Goal: Task Accomplishment & Management: Manage account settings

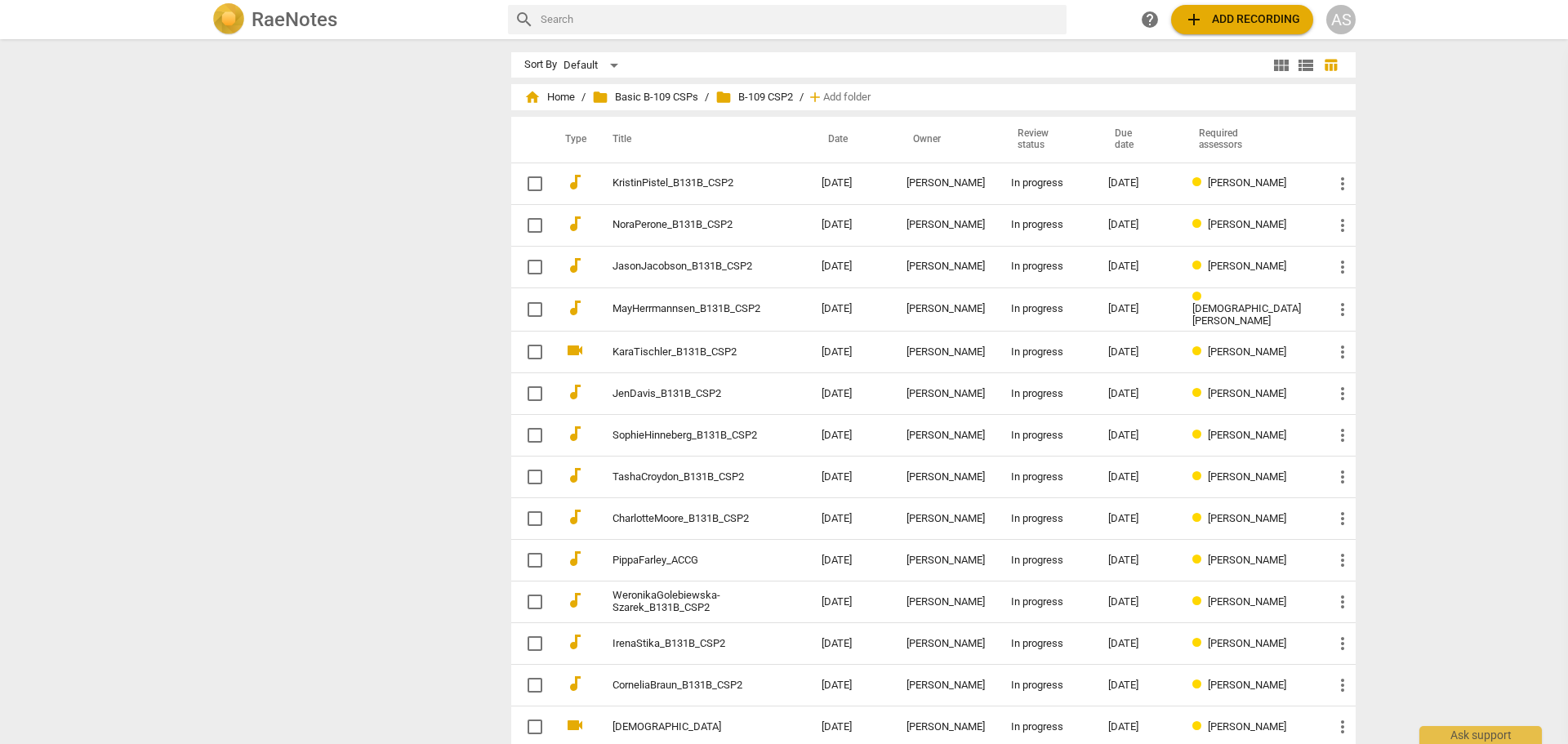
click at [1332, 30] on div "AS" at bounding box center [1341, 19] width 29 height 29
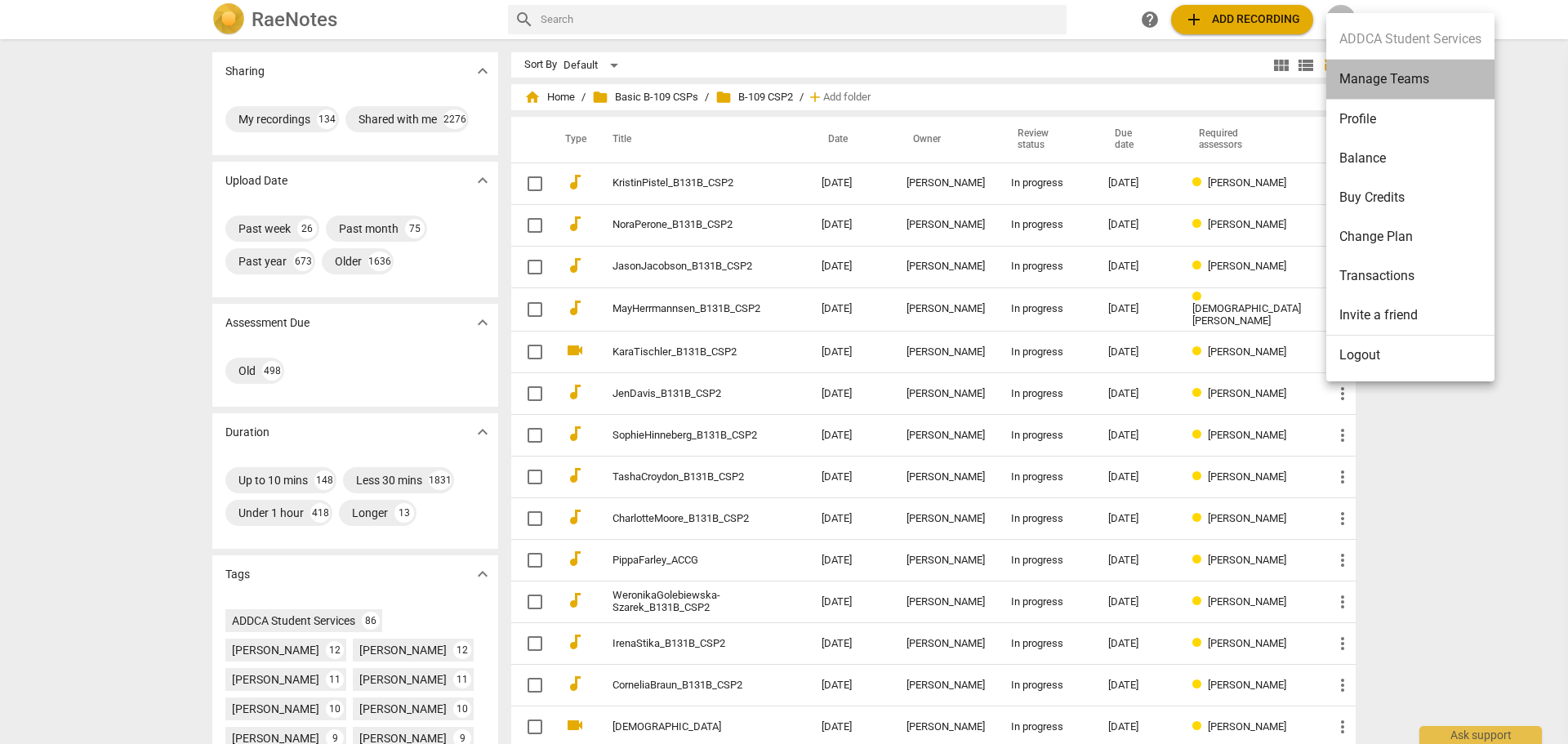
click at [1393, 85] on li "Manage Teams" at bounding box center [1410, 80] width 168 height 40
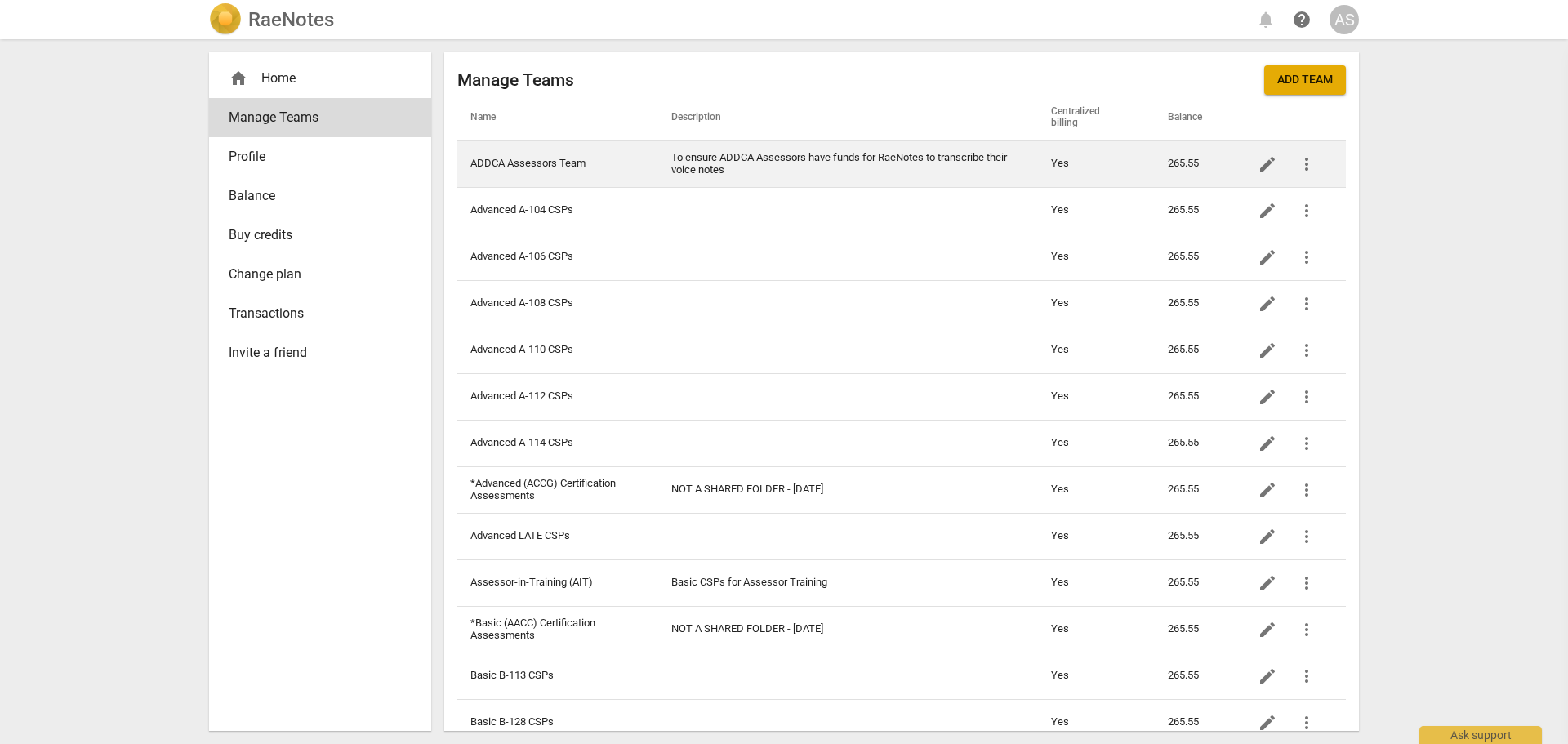
click at [1266, 167] on span "edit" at bounding box center [1267, 164] width 20 height 20
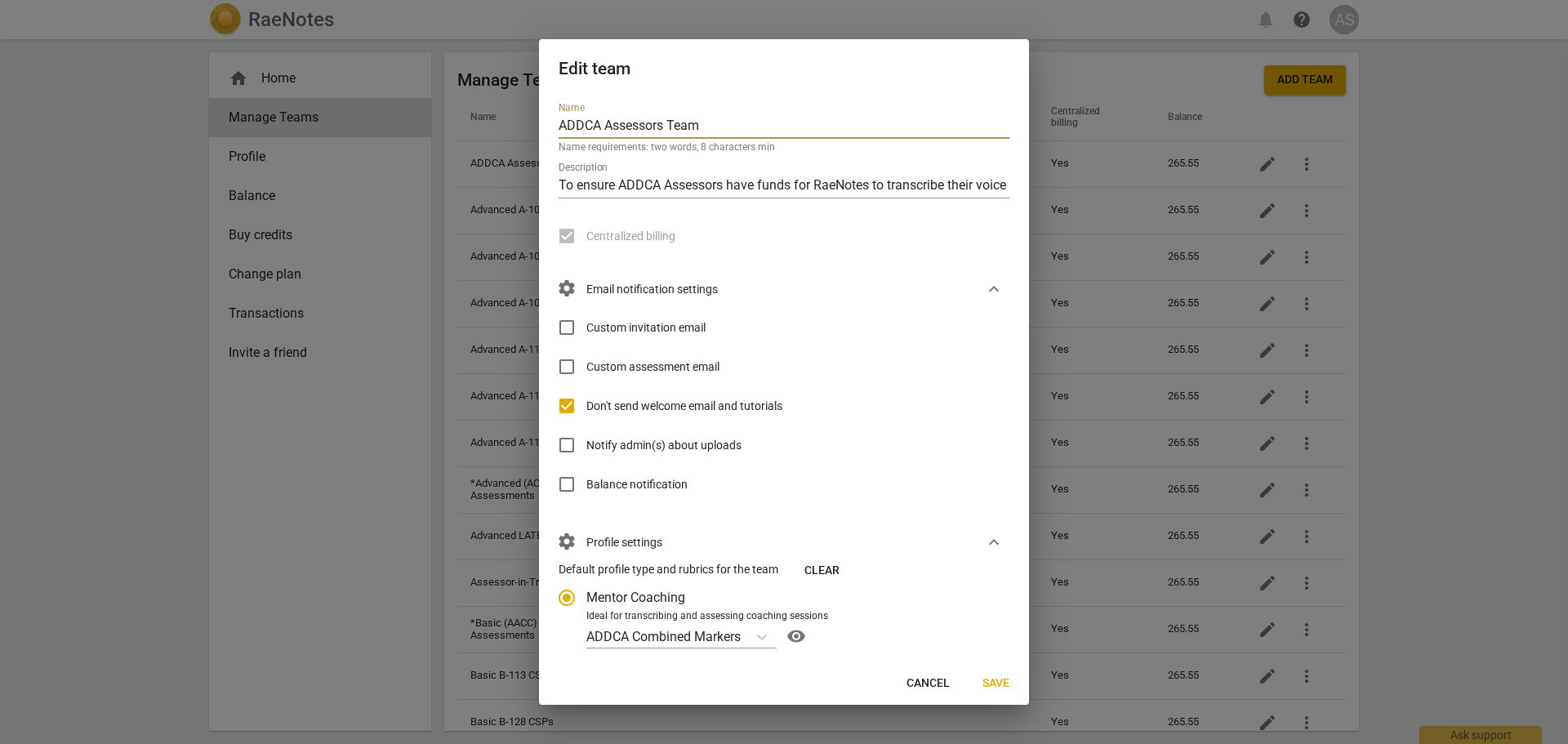
click at [1484, 205] on div at bounding box center [784, 372] width 1568 height 744
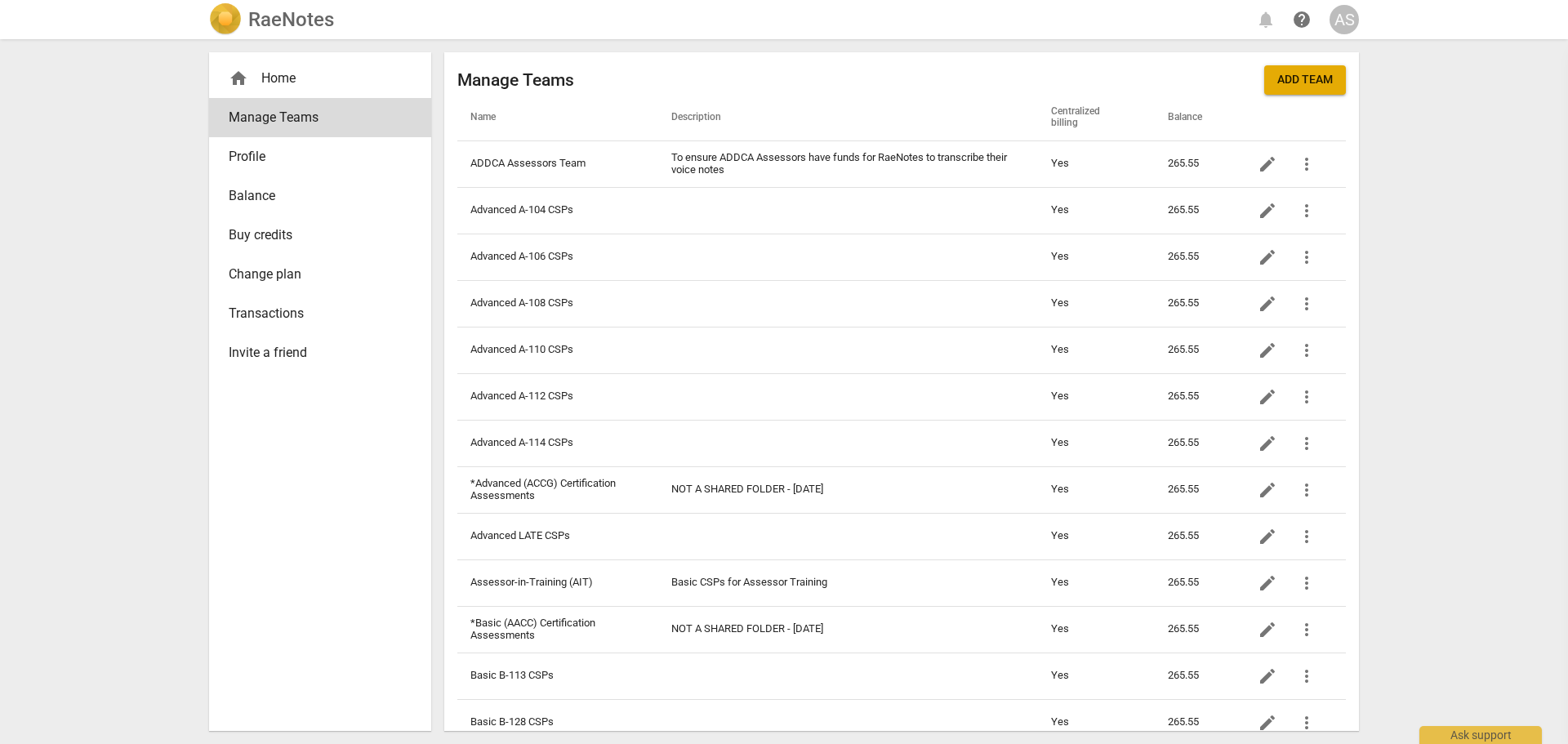
click at [40, 329] on div "RaeNotes notifications help AS home Home Manage Teams Profile Balance Buy credi…" at bounding box center [784, 372] width 1568 height 744
click at [25, 306] on div "RaeNotes notifications help AS home Home Manage Teams Profile Balance Buy credi…" at bounding box center [784, 372] width 1568 height 744
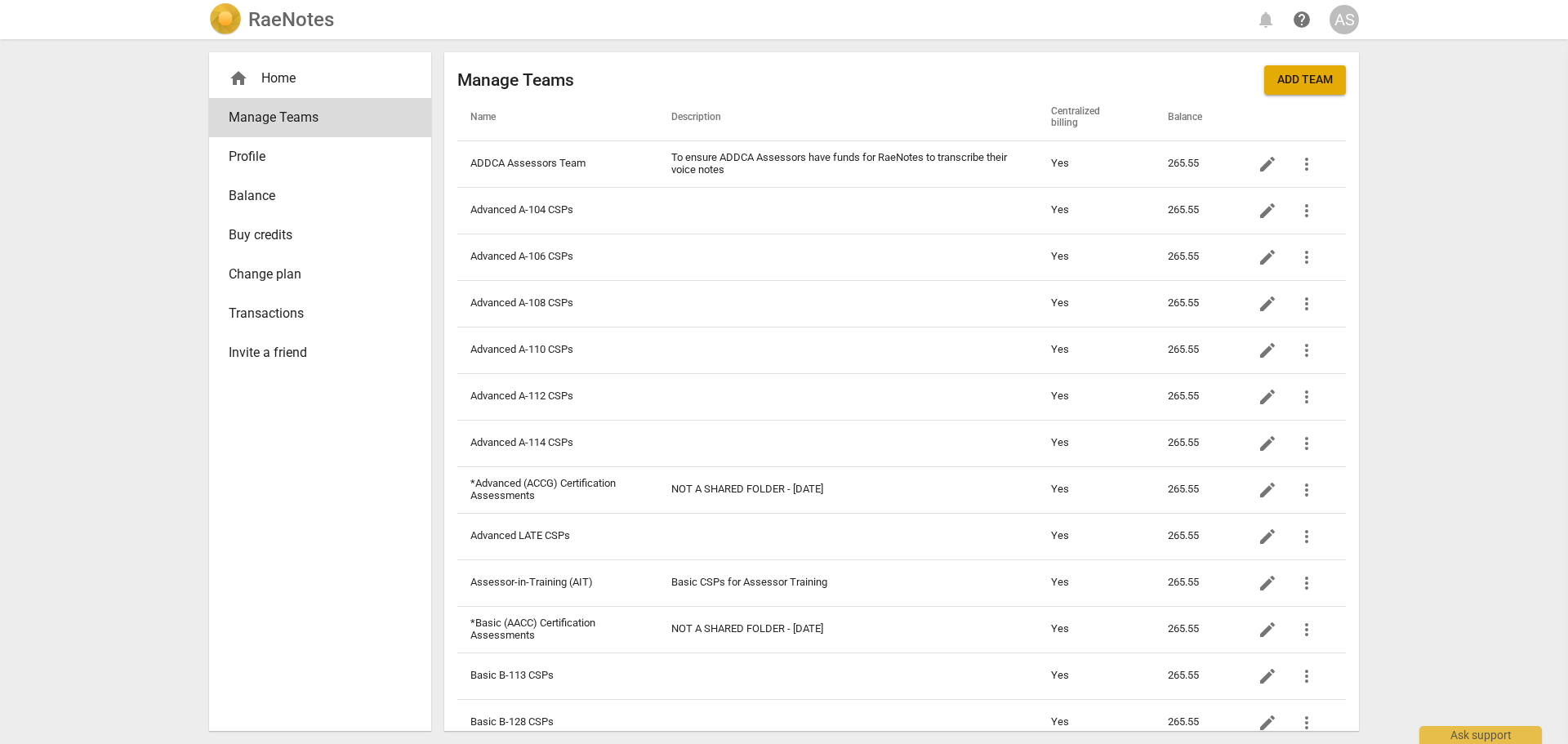
click at [25, 306] on div "RaeNotes notifications help AS home Home Manage Teams Profile Balance Buy credi…" at bounding box center [784, 372] width 1568 height 744
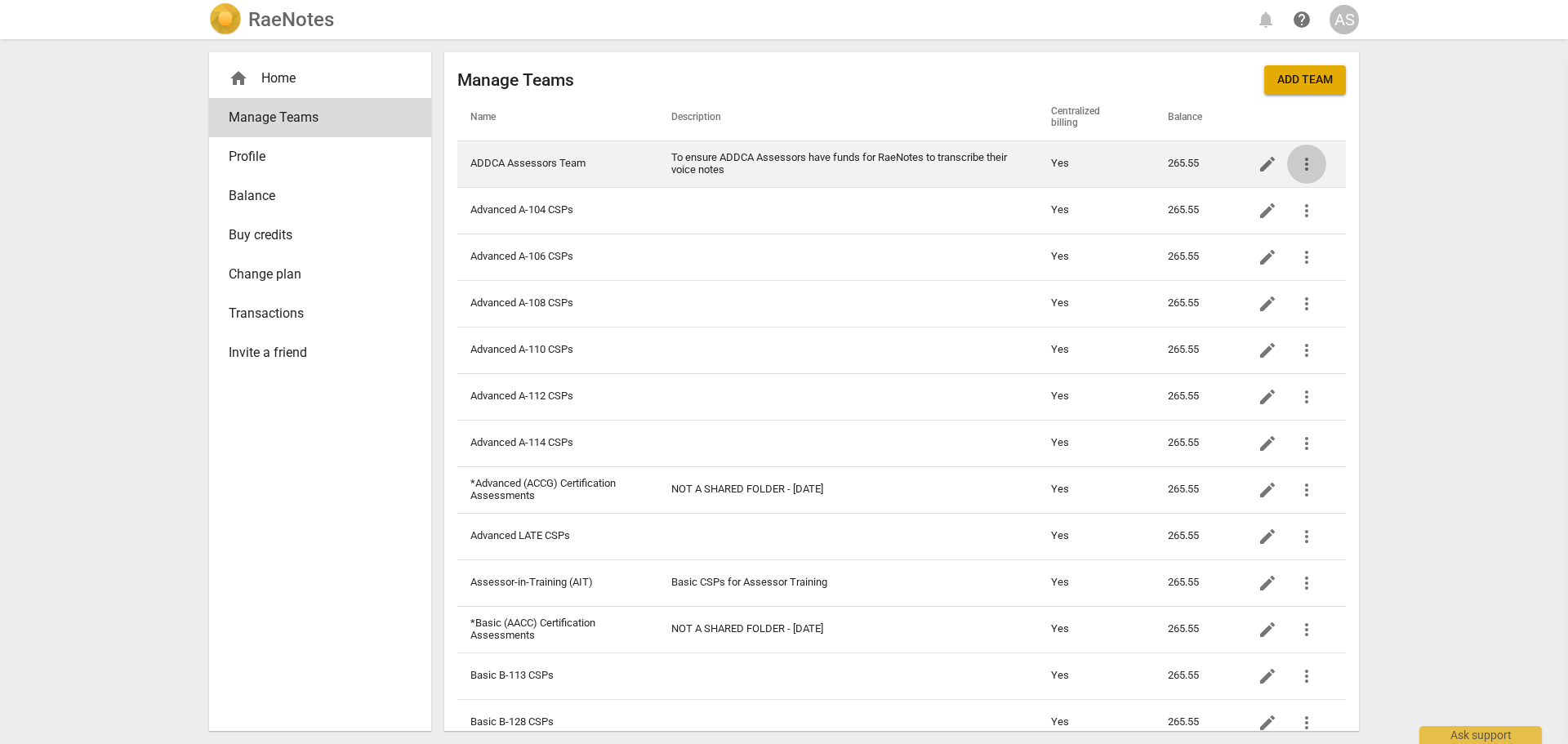
click at [1301, 167] on span "more_vert" at bounding box center [1306, 164] width 20 height 20
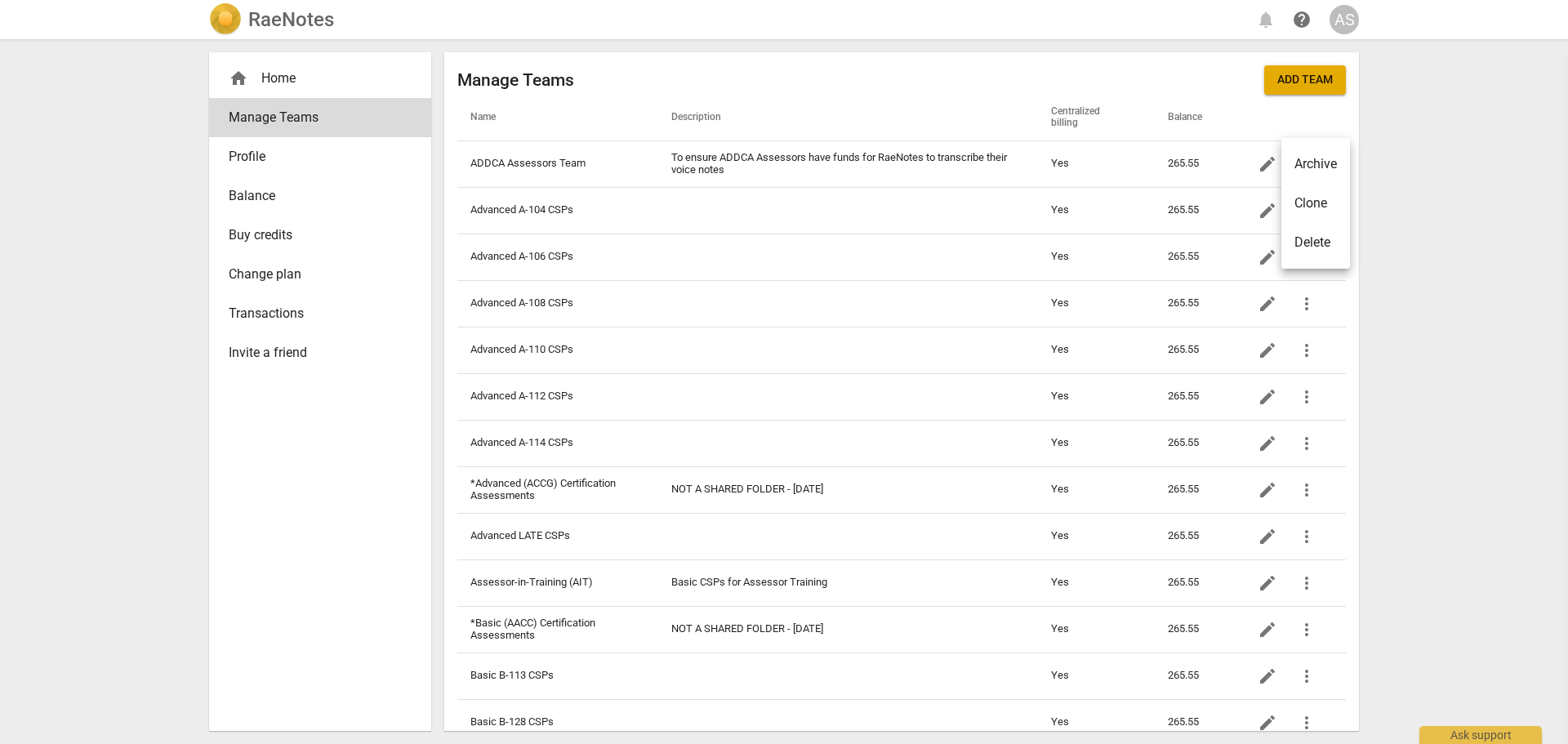
click at [1404, 204] on div at bounding box center [784, 372] width 1568 height 744
click at [1353, 19] on div "AS" at bounding box center [1343, 19] width 29 height 29
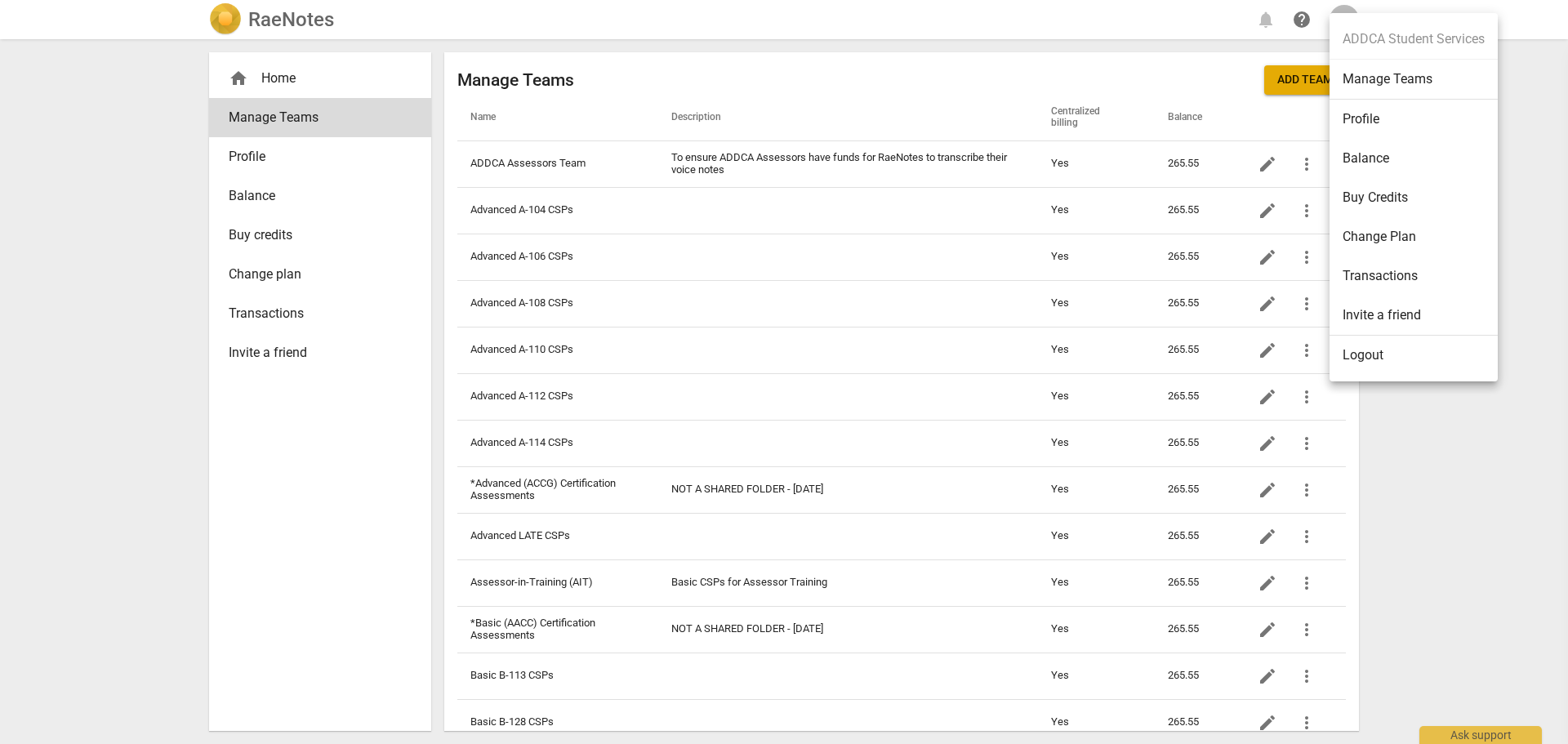
click at [185, 424] on div at bounding box center [784, 372] width 1568 height 744
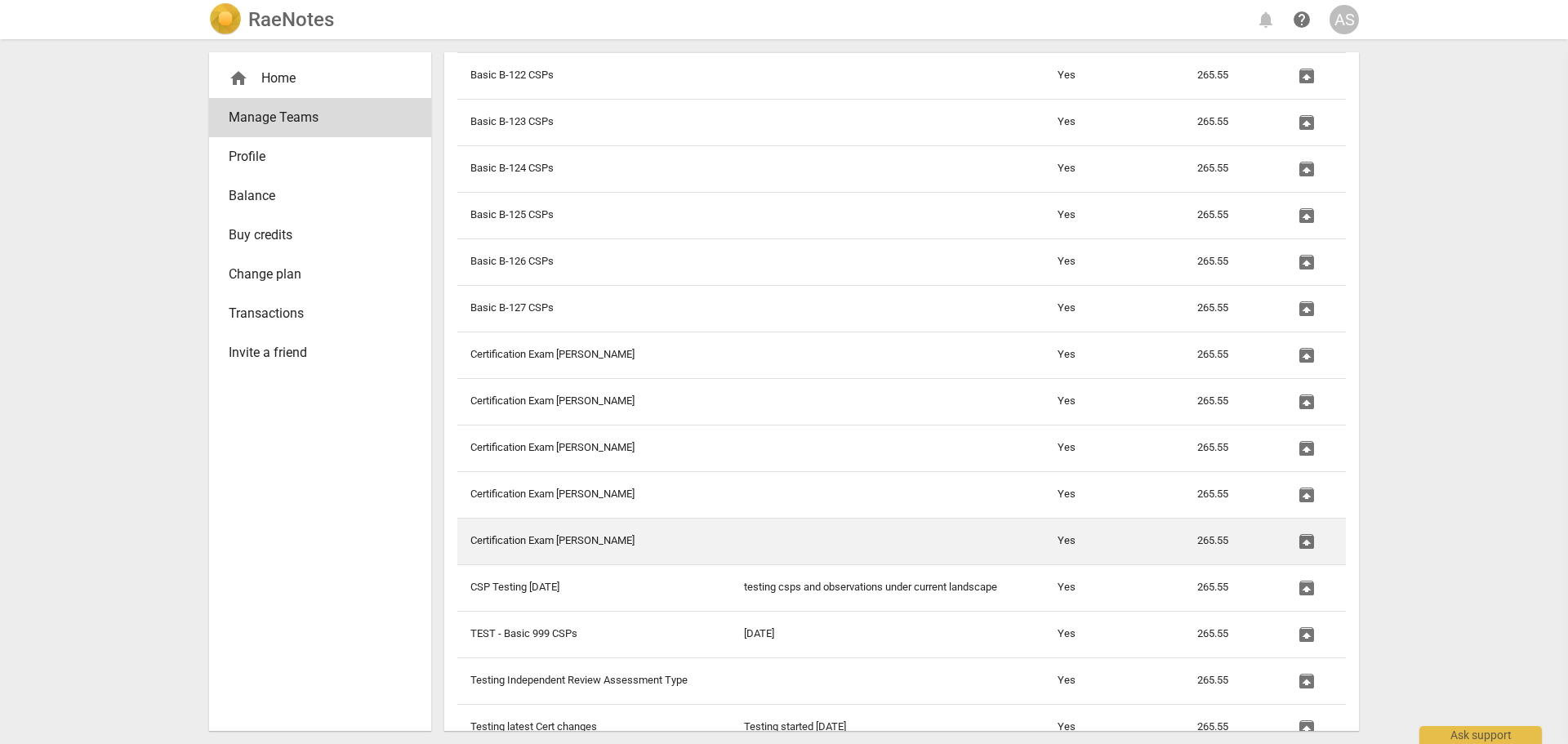
scroll to position [2017, 0]
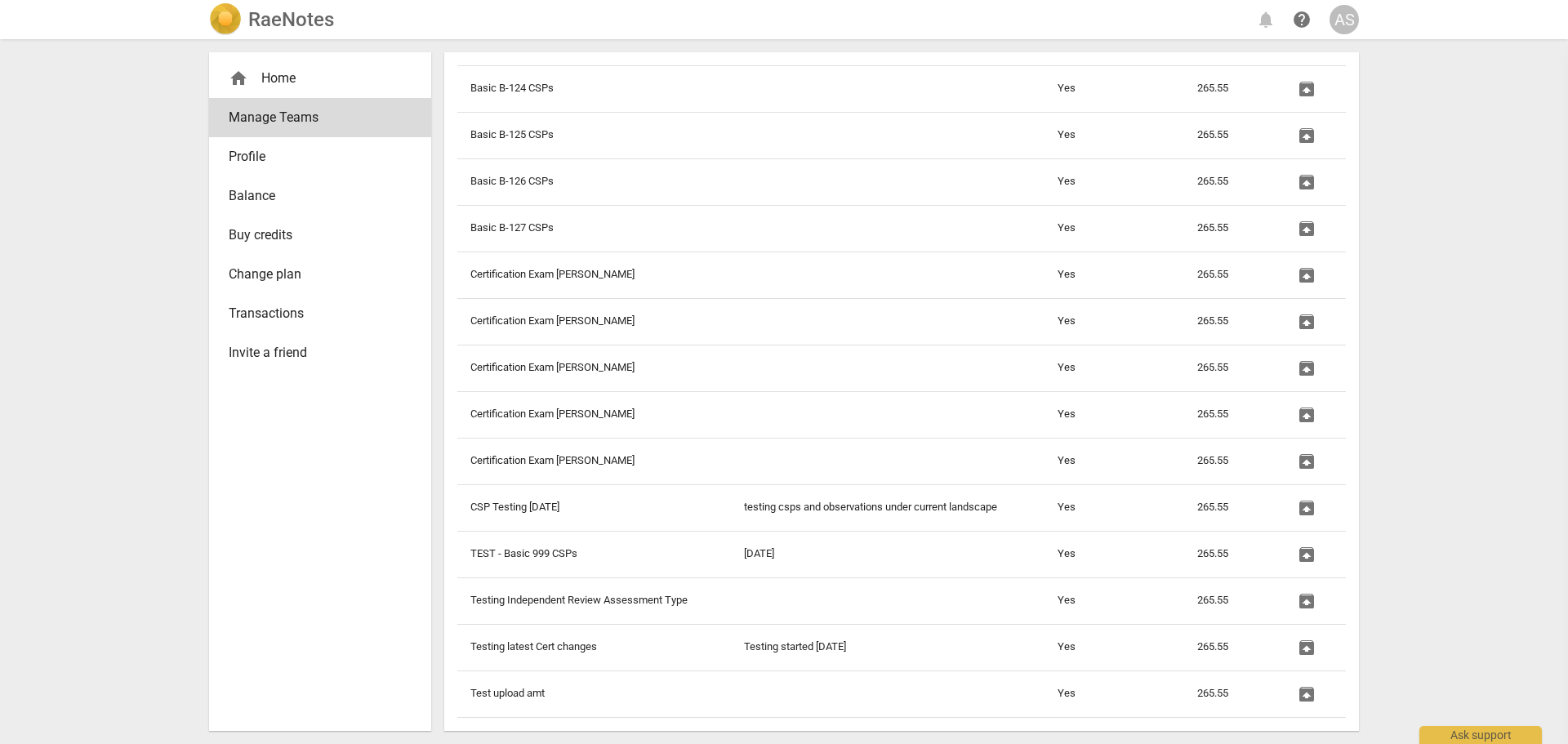
click at [1348, 21] on div "AS" at bounding box center [1343, 19] width 29 height 29
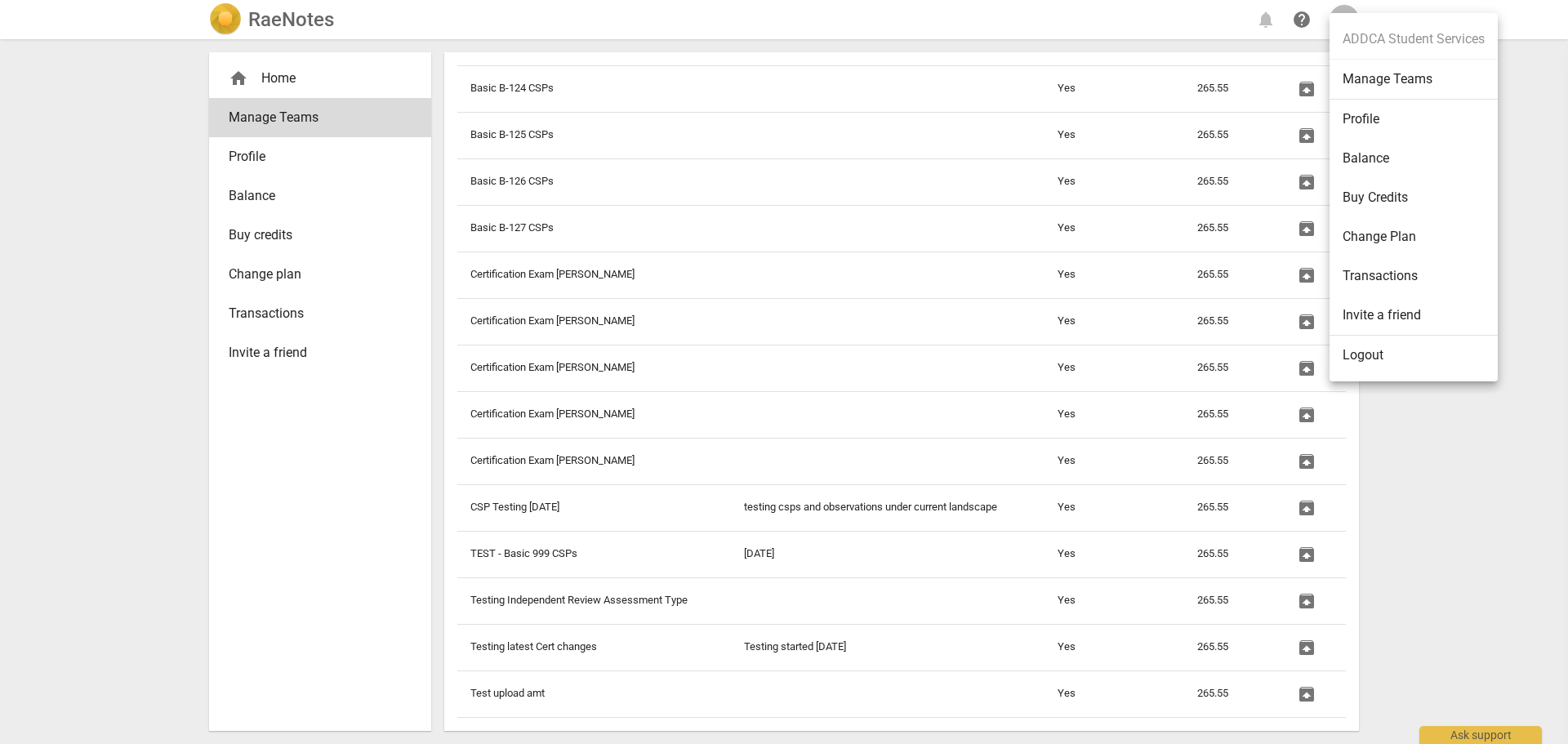
click at [191, 470] on div at bounding box center [784, 372] width 1568 height 744
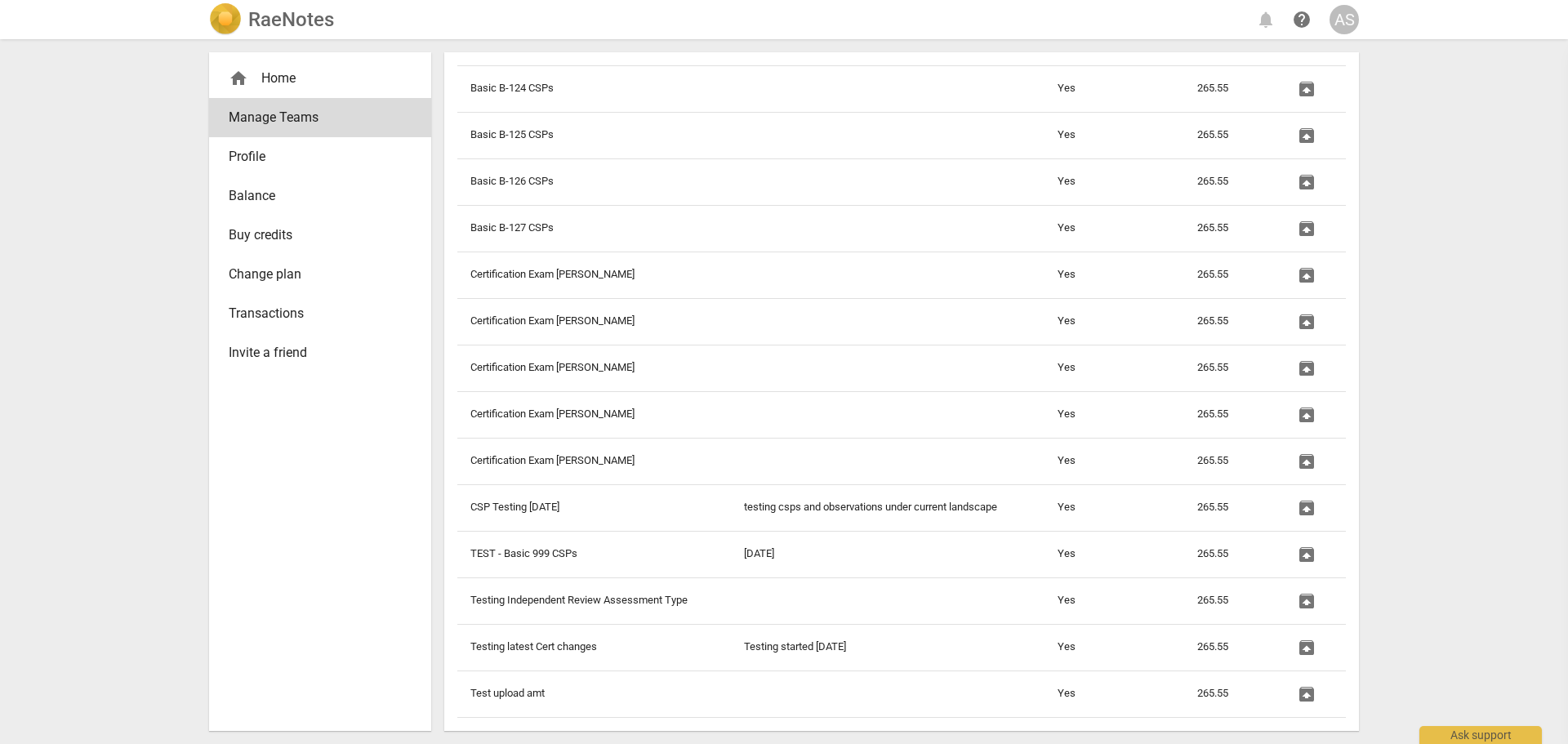
click at [191, 470] on div "RaeNotes notifications help AS home Home Manage Teams Profile Balance Buy credi…" at bounding box center [784, 372] width 1568 height 744
click at [196, 486] on div "home Home Manage Teams Profile Balance Buy credits Change plan Transactions Inv…" at bounding box center [783, 391] width 1176 height 704
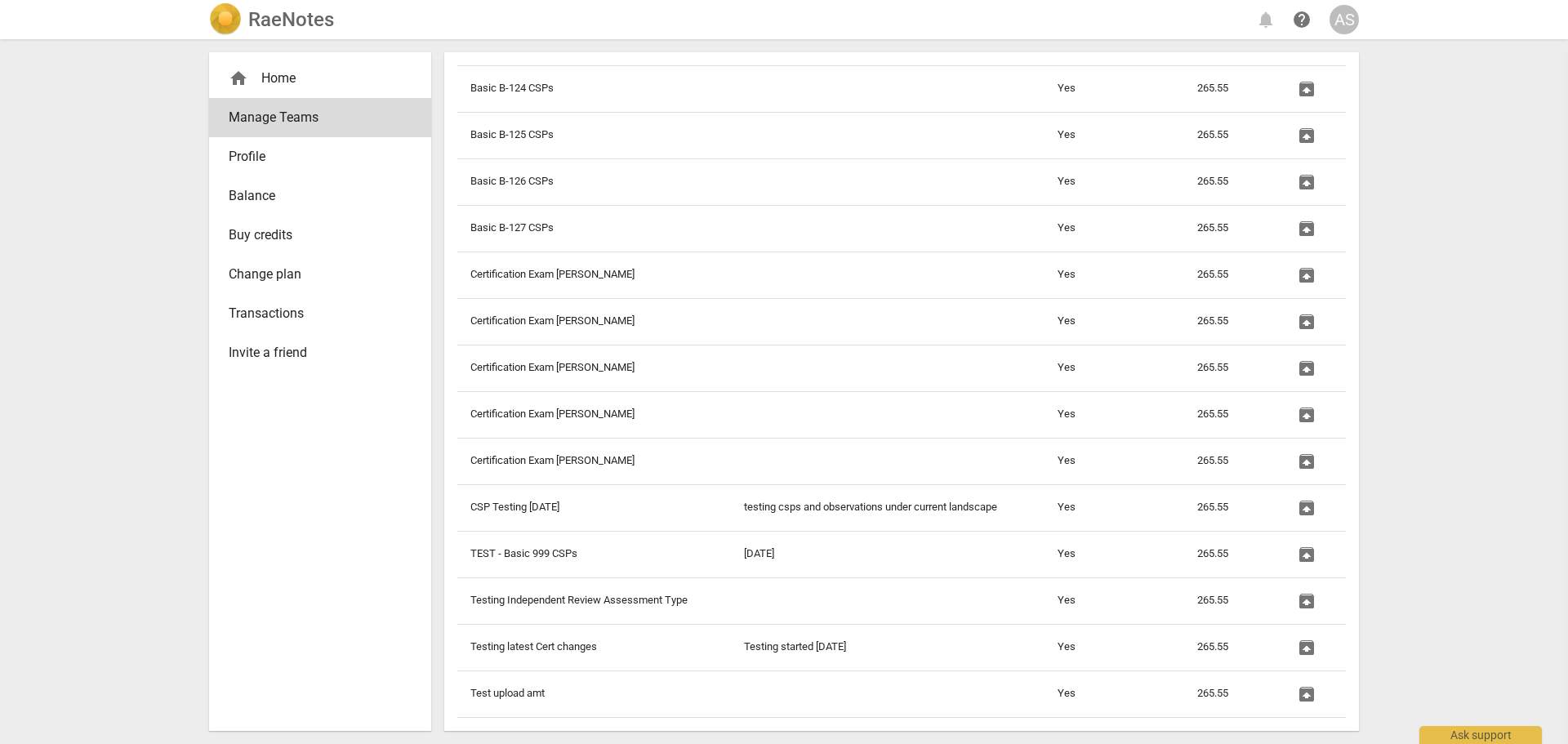
click at [194, 481] on div "RaeNotes notifications help AS home Home Manage Teams Profile Balance Buy credi…" at bounding box center [784, 372] width 1568 height 744
click at [158, 171] on div "RaeNotes notifications help AS home Home Manage Teams Profile Balance Buy credi…" at bounding box center [784, 372] width 1568 height 744
click at [123, 173] on div "RaeNotes notifications help AS home Home Manage Teams Profile Balance Buy credi…" at bounding box center [784, 372] width 1568 height 744
click at [162, 141] on div "RaeNotes notifications help AS home Home Manage Teams Profile Balance Buy credi…" at bounding box center [784, 372] width 1568 height 744
